Goal: Communication & Community: Answer question/provide support

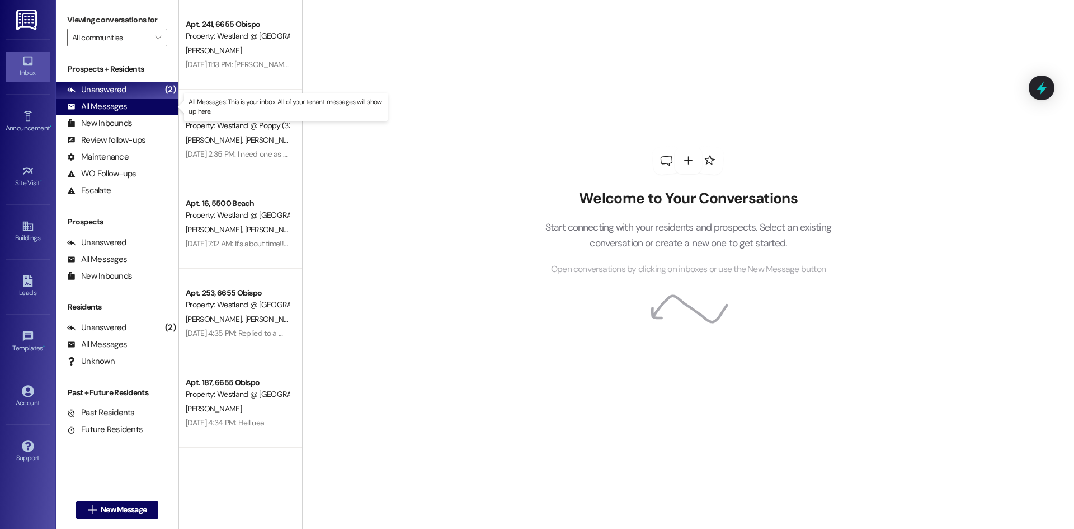
click at [106, 110] on div "All Messages" at bounding box center [97, 107] width 60 height 12
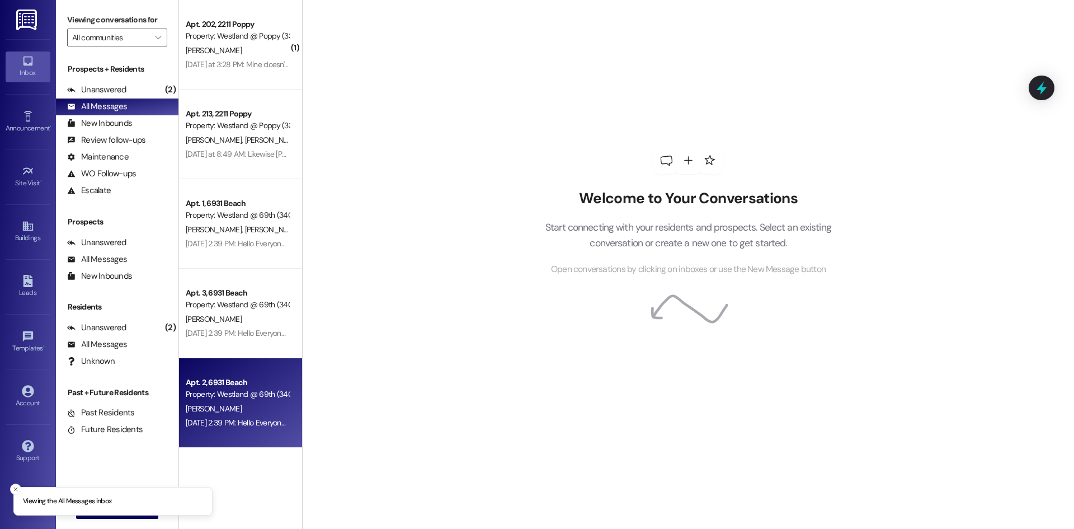
click at [238, 379] on div "Apt. 2, 6931 Beach" at bounding box center [237, 382] width 103 height 12
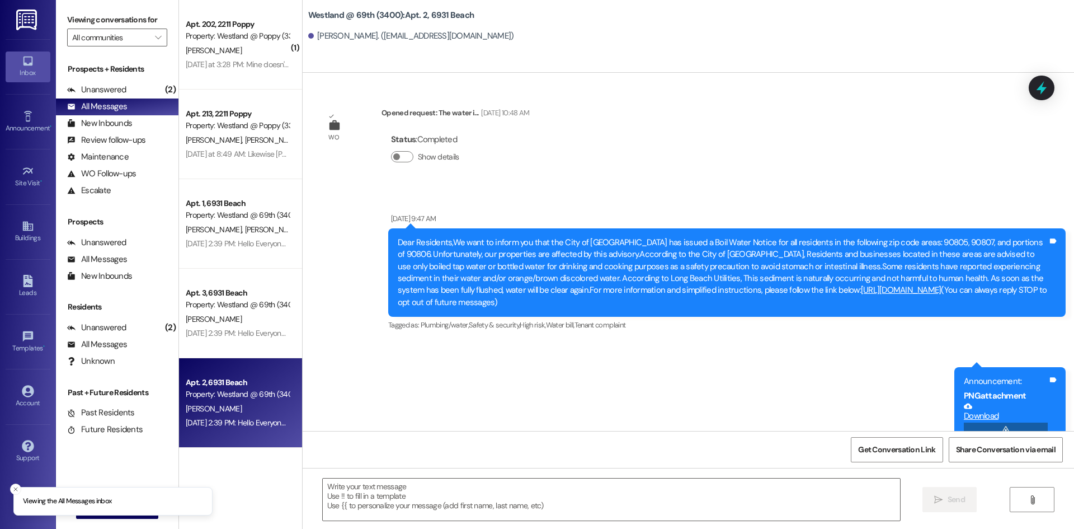
scroll to position [2295, 0]
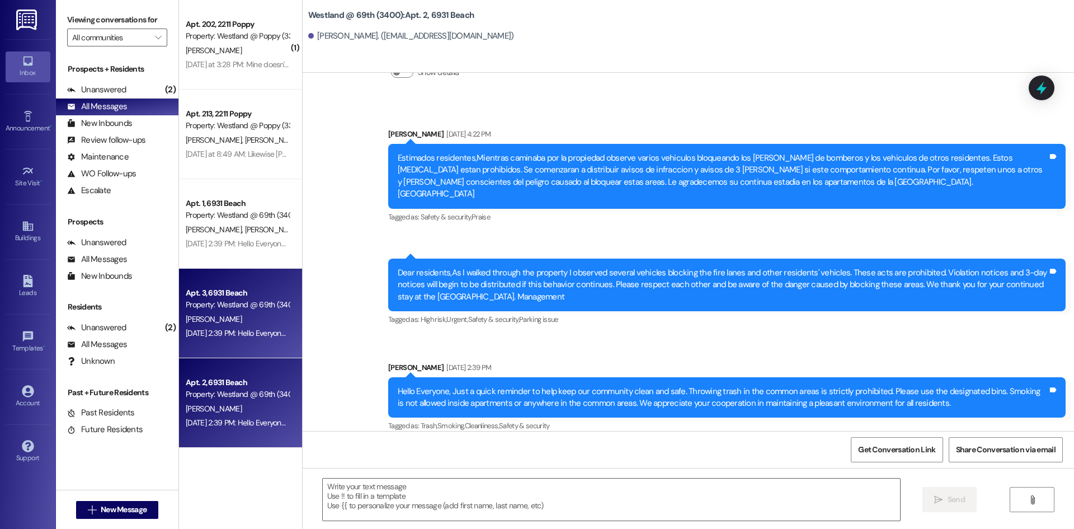
click at [234, 328] on div "[DATE] 2:39 PM: Hello Everyone, Just a quick reminder to help keep our communit…" at bounding box center [758, 333] width 1144 height 10
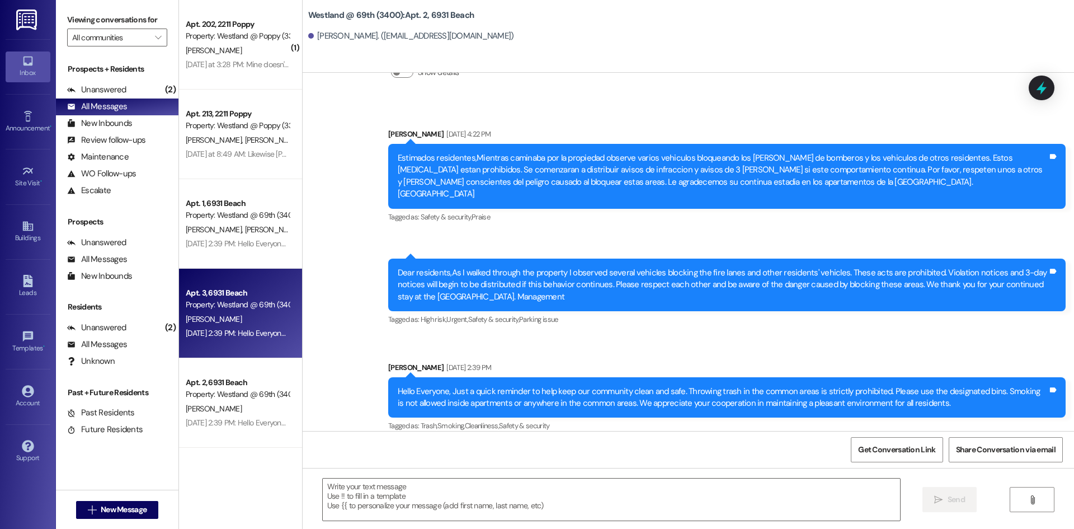
scroll to position [390, 0]
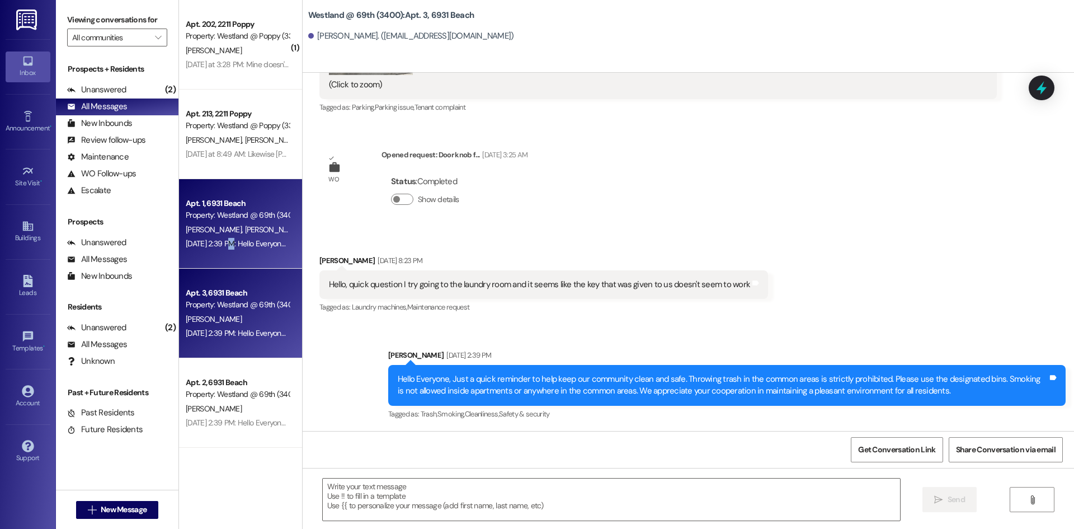
click at [229, 245] on div "[DATE] 2:39 PM: Hello Everyone, Just a quick reminder to help keep our communit…" at bounding box center [758, 243] width 1144 height 10
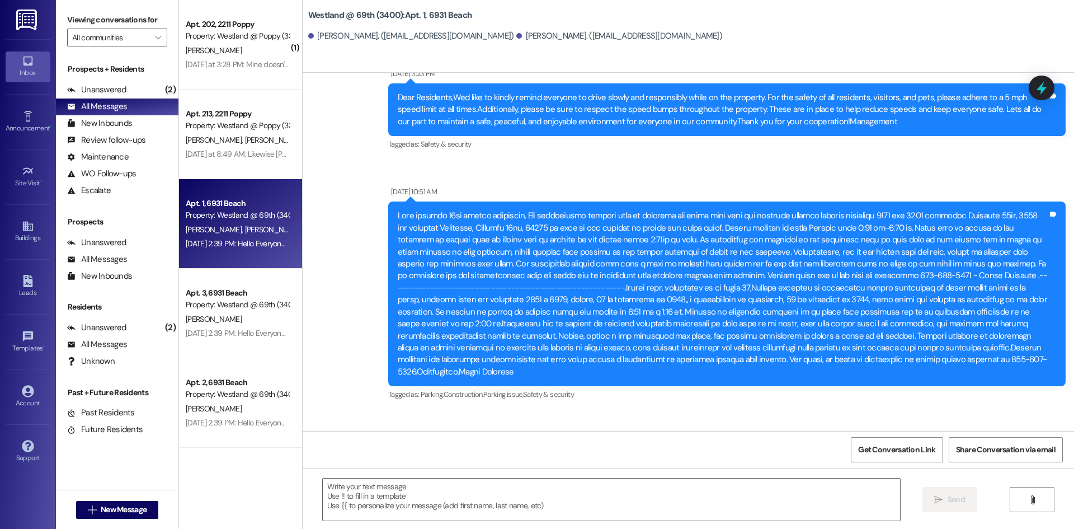
scroll to position [1252, 0]
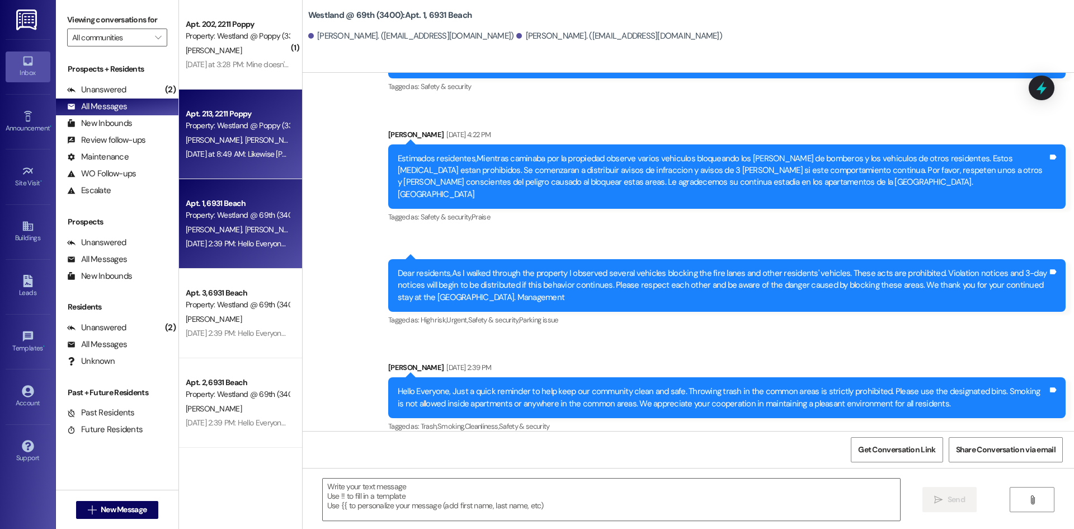
click at [239, 161] on div "[DATE] at 8:49 AM: Likewise [PERSON_NAME] :-) [DATE] at 8:49 AM: Likewise [PERS…" at bounding box center [238, 154] width 106 height 14
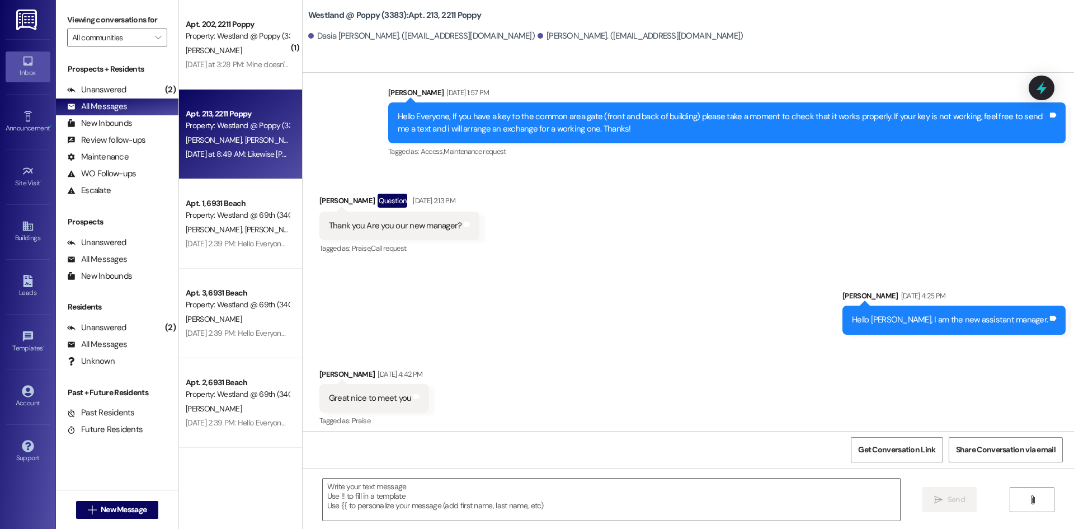
scroll to position [11091, 0]
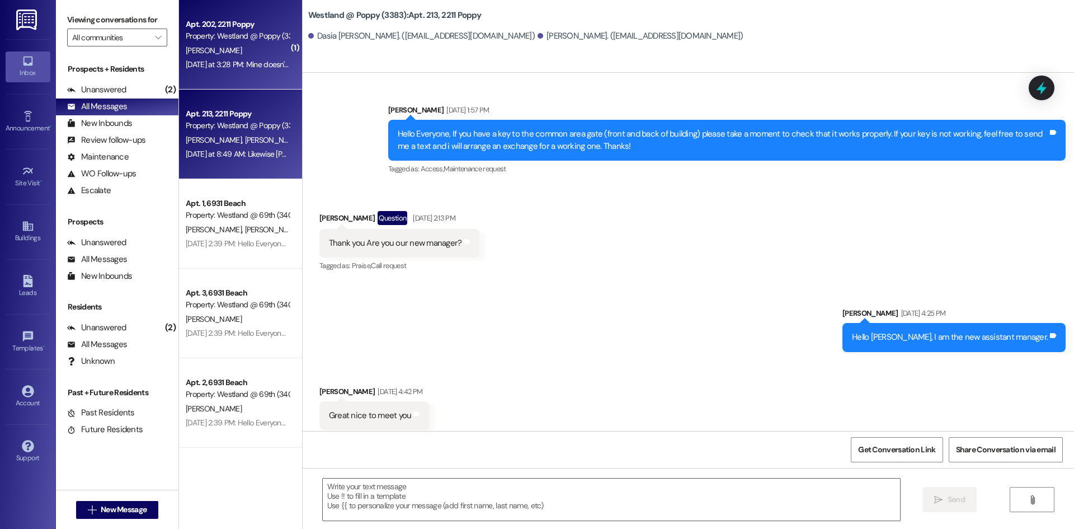
click at [221, 77] on div "Apt. 202, 2211 Poppy Property: Westland @ Poppy (3383) [PERSON_NAME] [DATE] at …" at bounding box center [240, 44] width 123 height 89
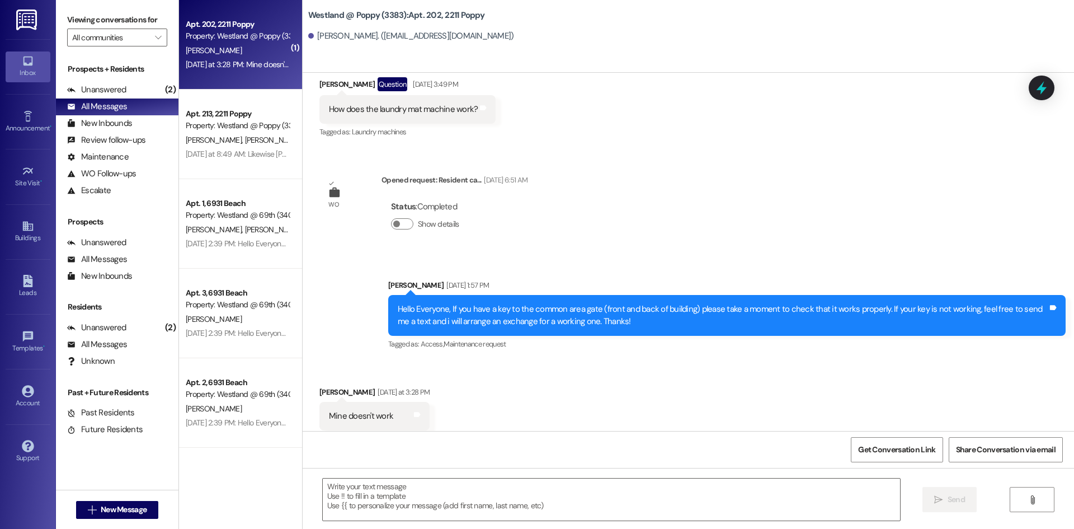
scroll to position [120, 0]
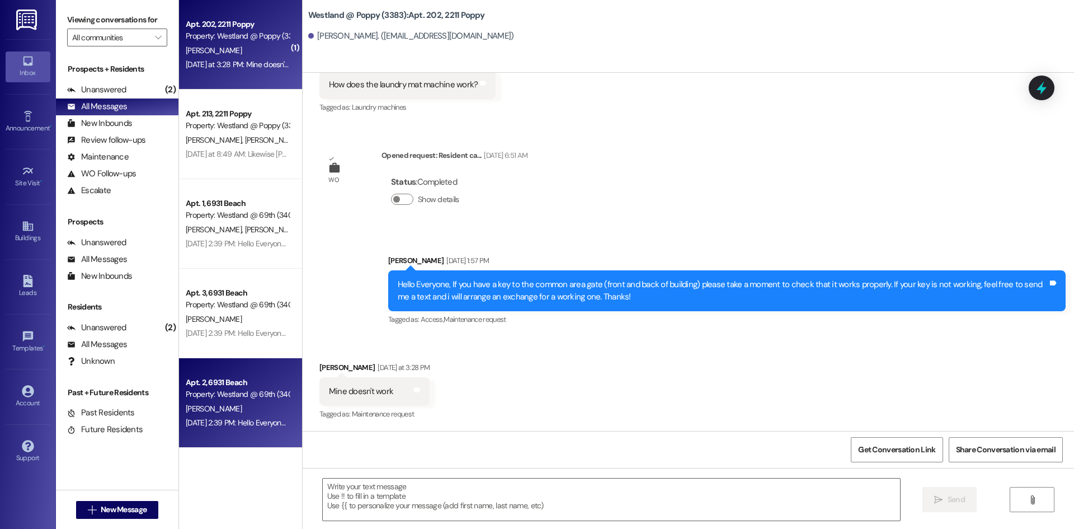
click at [261, 392] on div "Property: Westland @ 69th (3400)" at bounding box center [237, 394] width 103 height 12
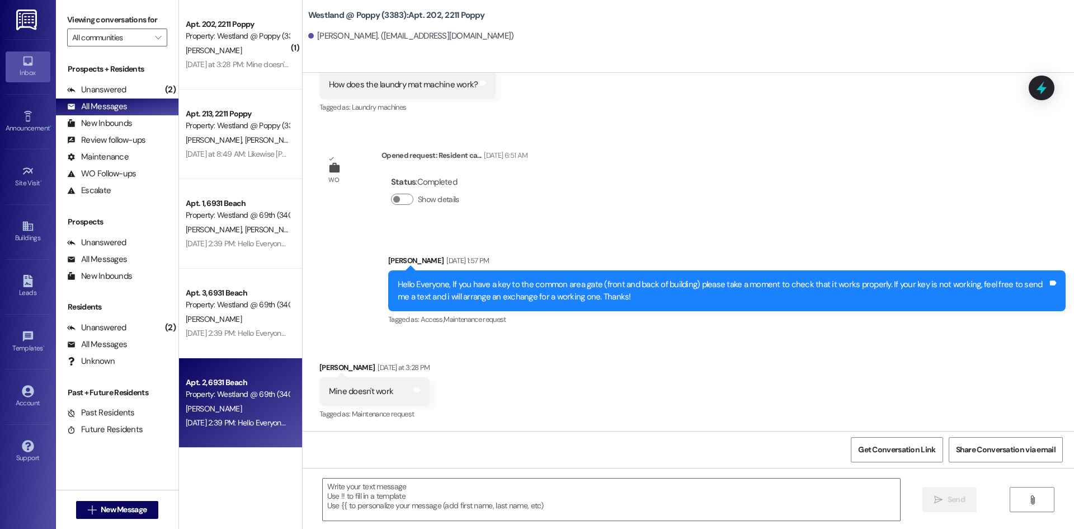
scroll to position [2295, 0]
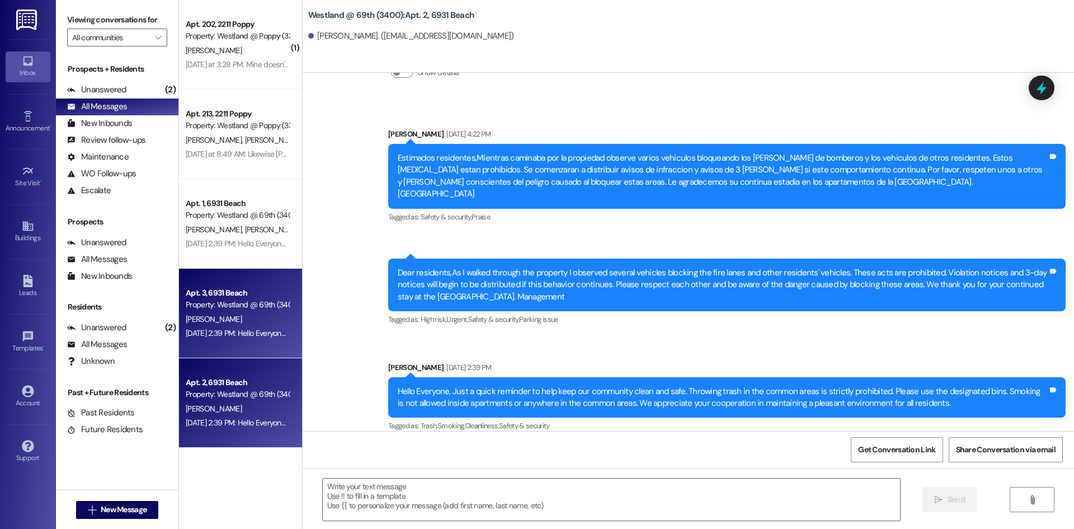
click at [247, 321] on div "[PERSON_NAME]" at bounding box center [238, 319] width 106 height 14
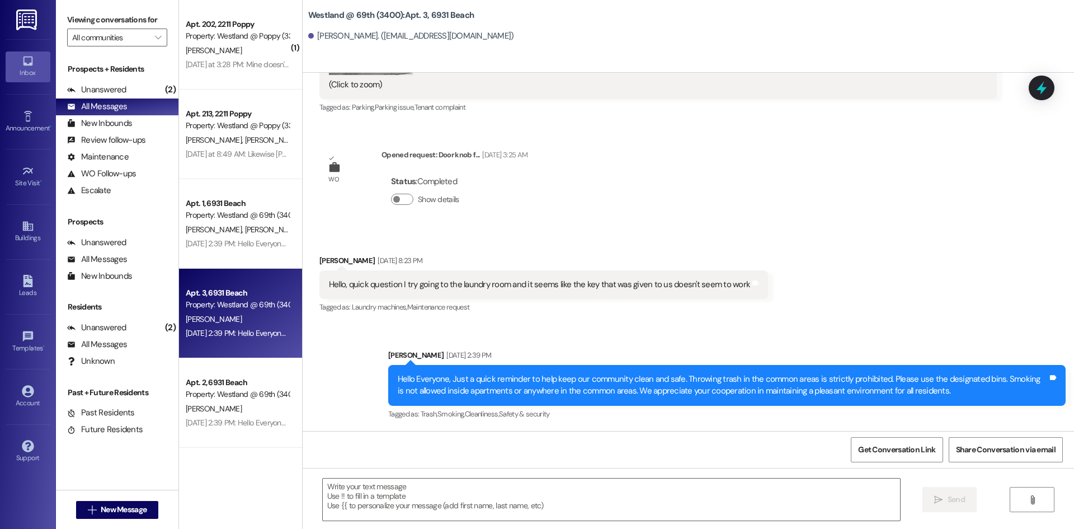
scroll to position [390, 0]
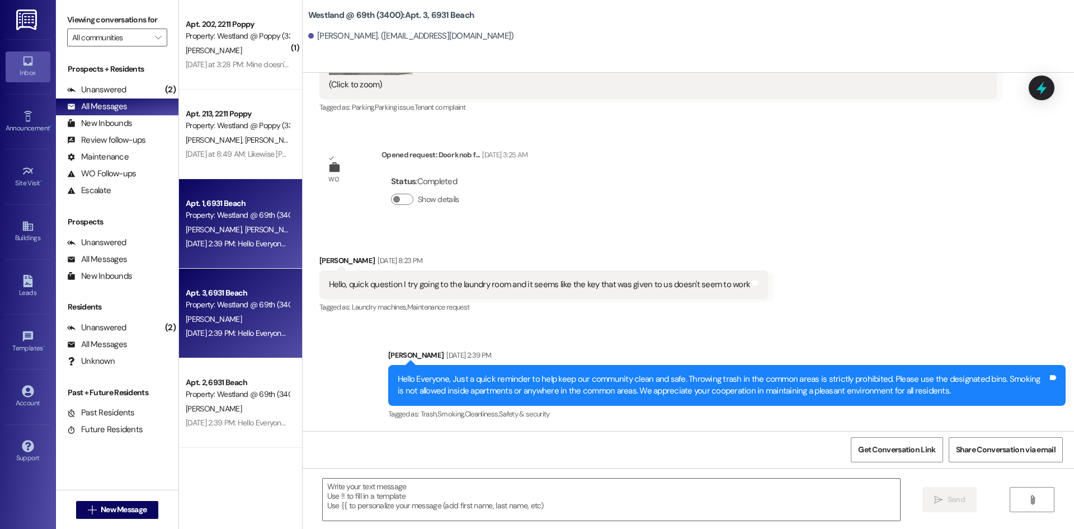
click at [227, 207] on div "Apt. 1, 6931 Beach" at bounding box center [237, 203] width 103 height 12
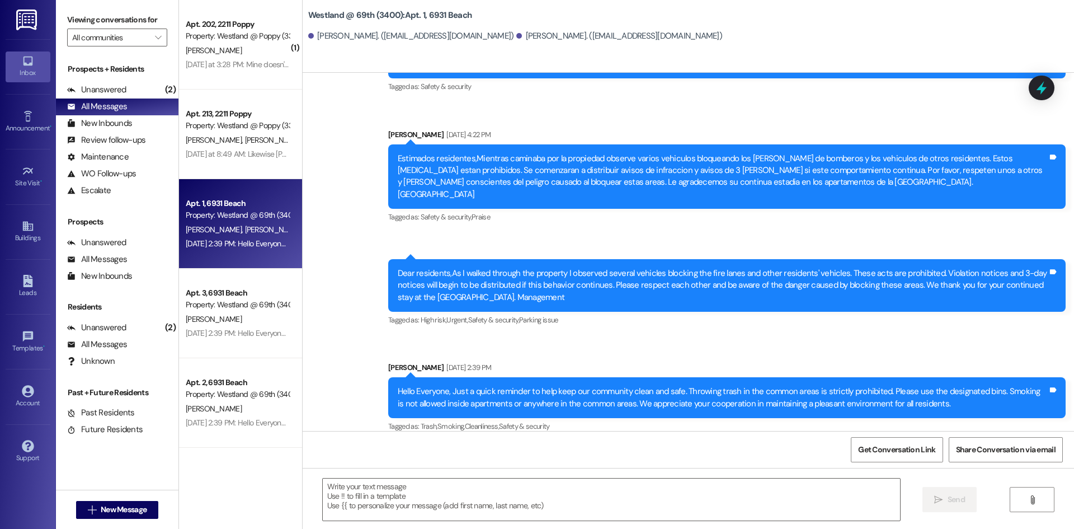
scroll to position [1253, 0]
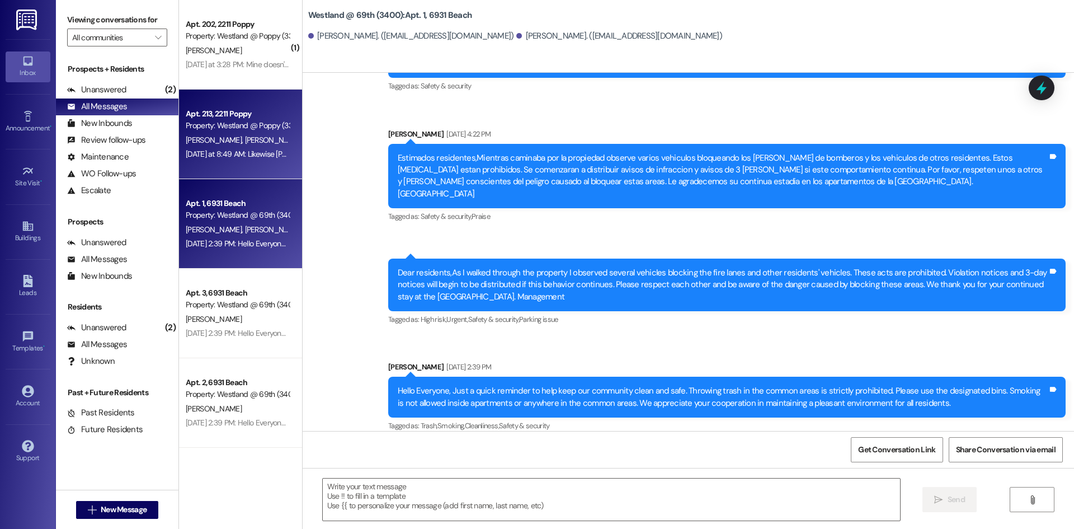
click at [244, 136] on span "[PERSON_NAME]" at bounding box center [272, 140] width 56 height 10
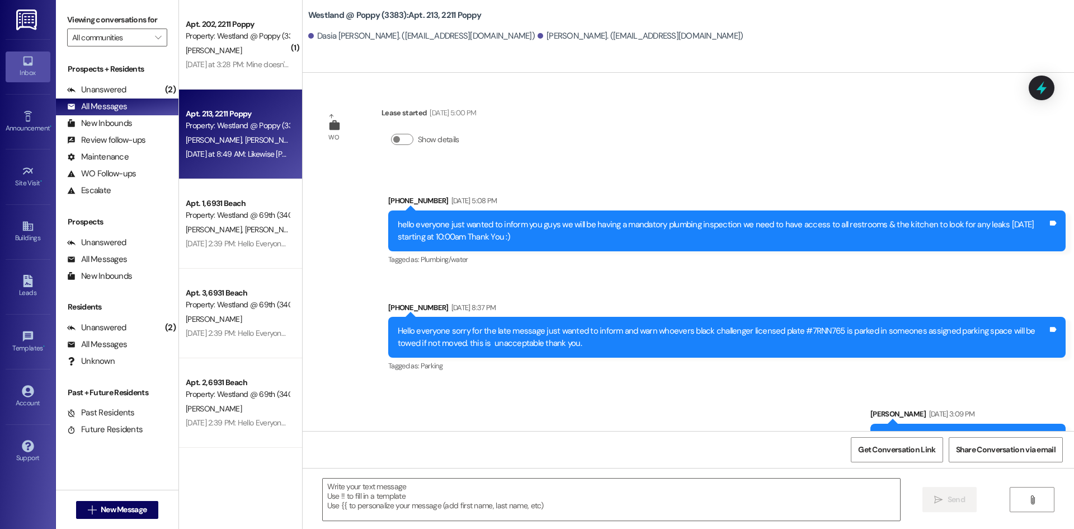
scroll to position [11091, 0]
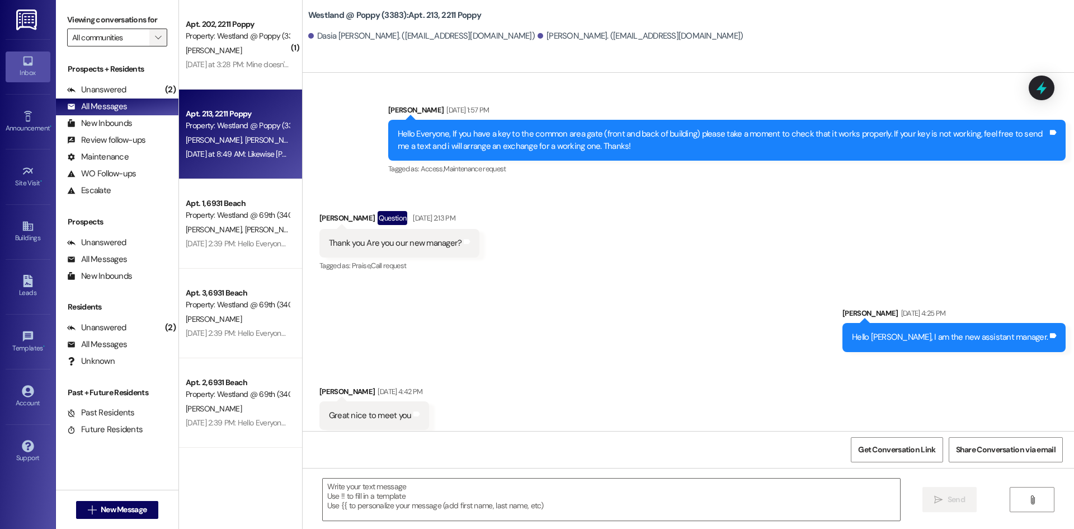
click at [159, 35] on icon "" at bounding box center [158, 37] width 6 height 9
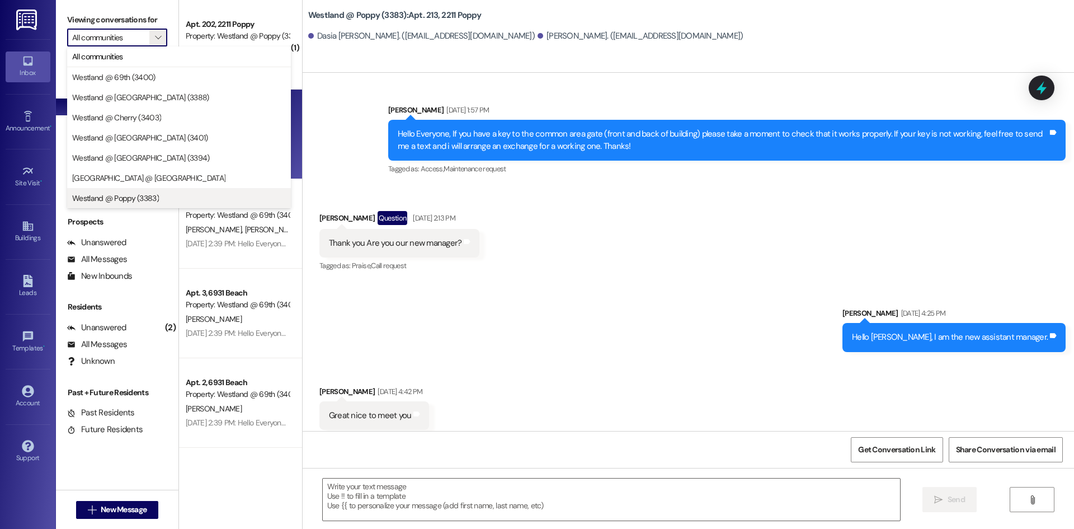
click at [159, 195] on span "Westland @ Poppy (3383)" at bounding box center [179, 197] width 214 height 11
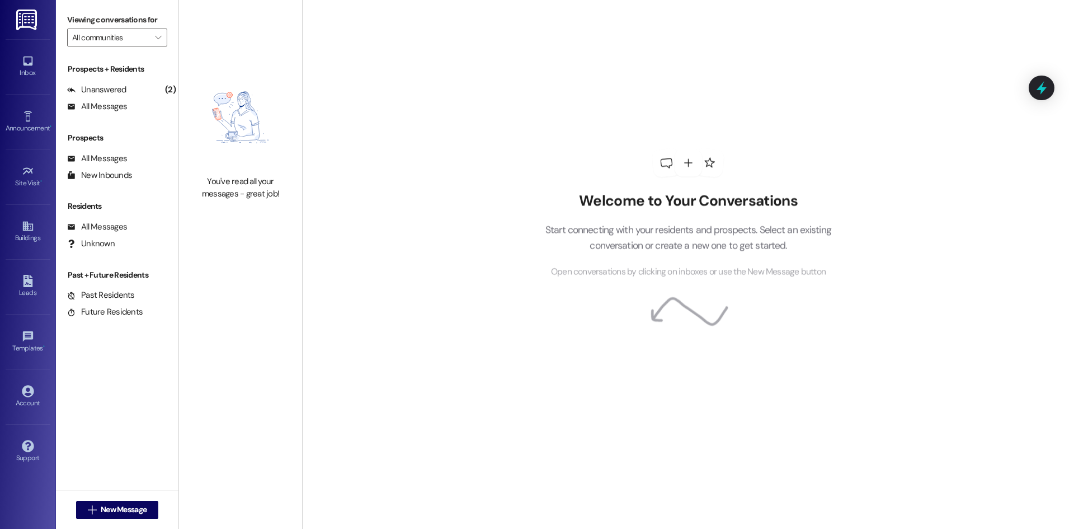
type input "Westland @ Poppy (3383)"
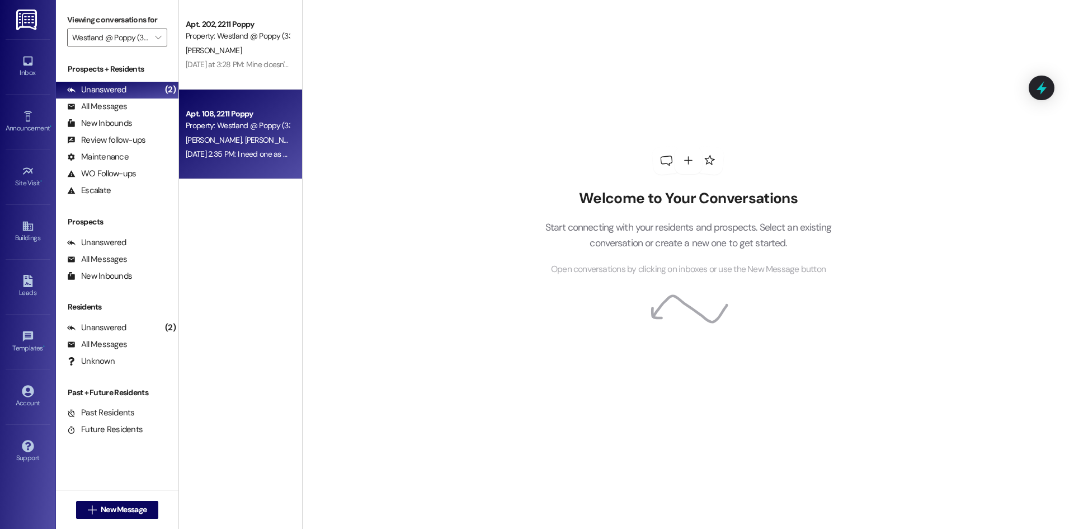
click at [205, 142] on span "[PERSON_NAME]" at bounding box center [215, 140] width 59 height 10
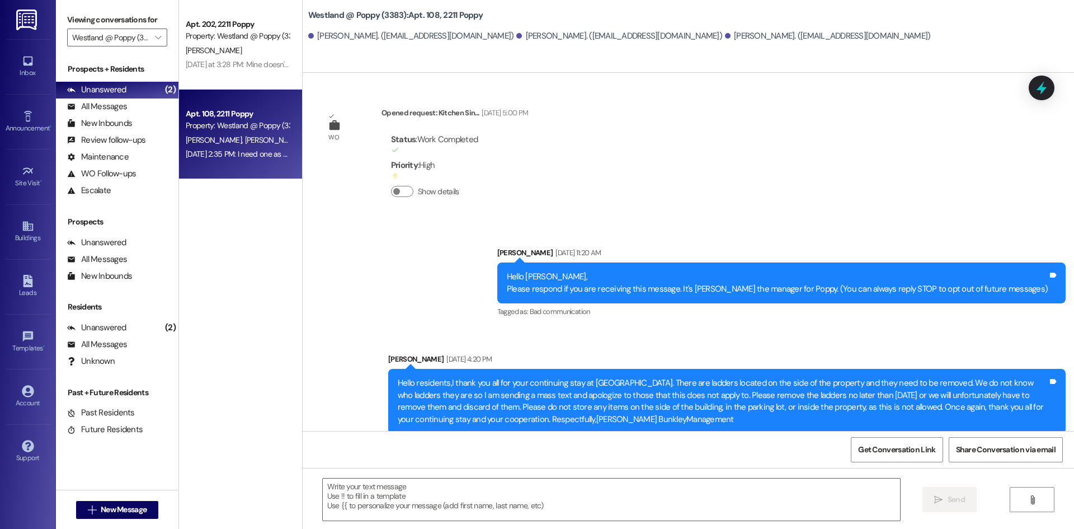
scroll to position [9614, 0]
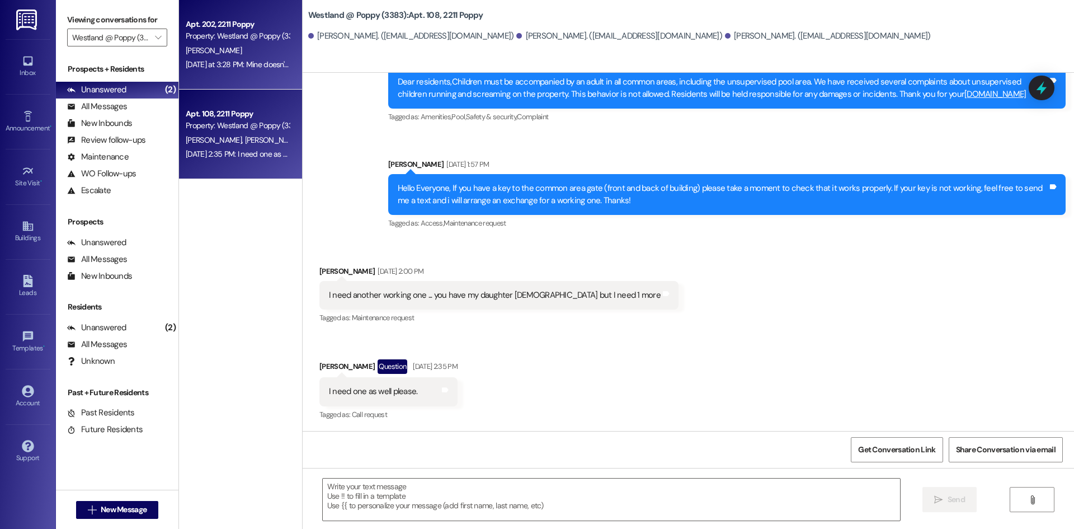
click at [226, 73] on div "Apt. 202, 2211 Poppy Property: Westland @ Poppy (3383) [PERSON_NAME] [DATE] at …" at bounding box center [240, 44] width 123 height 89
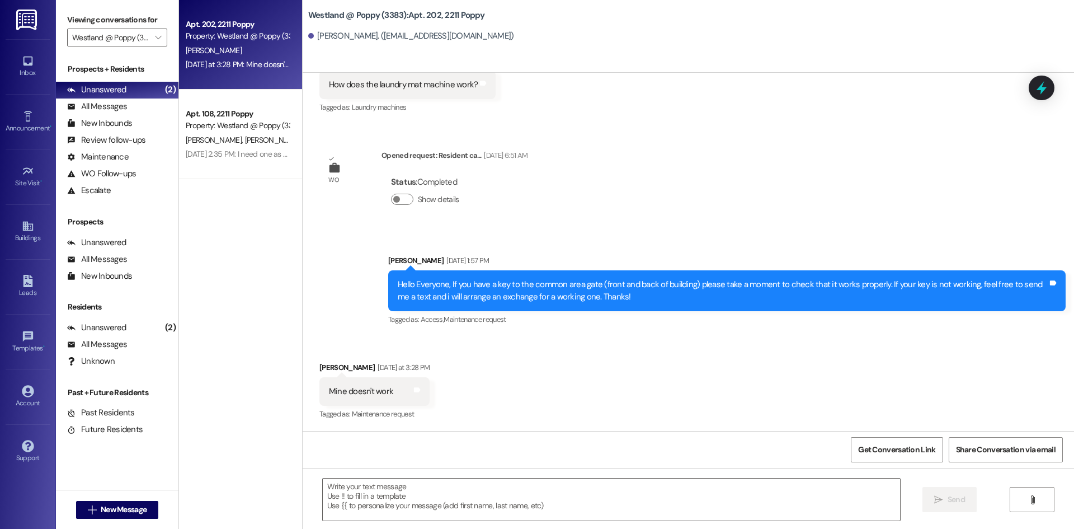
scroll to position [120, 0]
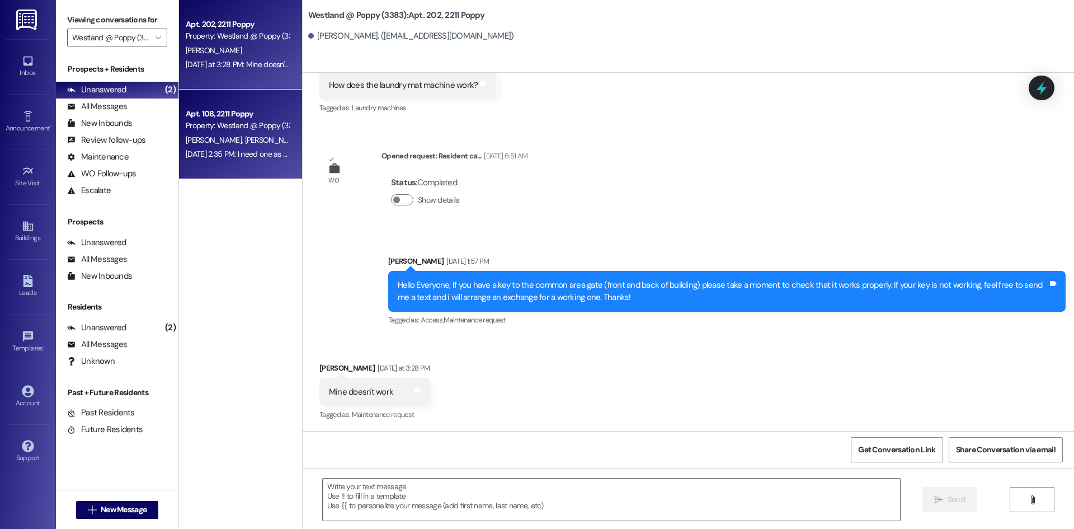
click at [221, 125] on div "Property: Westland @ Poppy (3383)" at bounding box center [237, 126] width 103 height 12
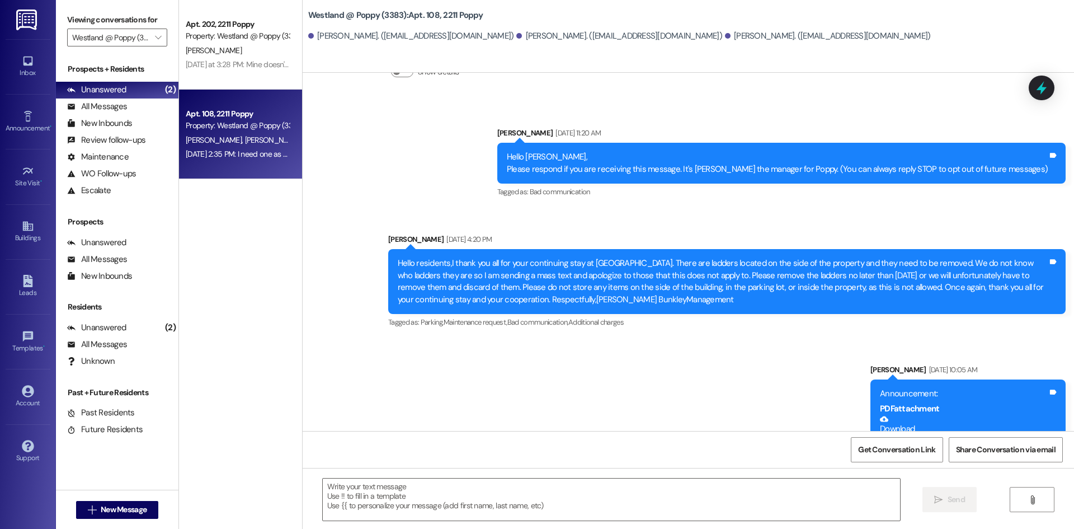
scroll to position [9614, 0]
